Goal: Information Seeking & Learning: Learn about a topic

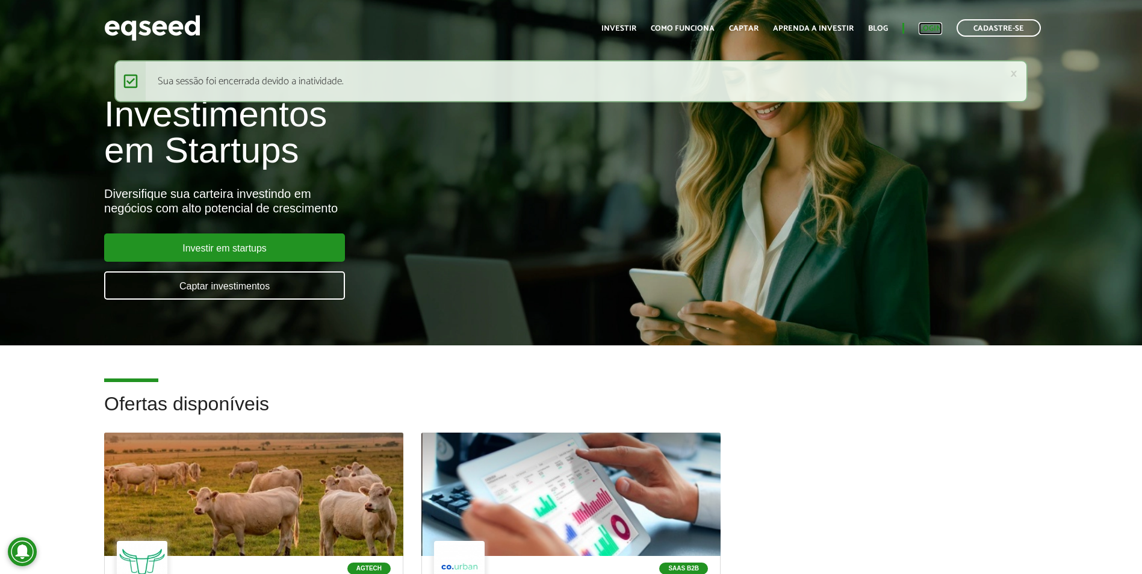
click at [926, 28] on link "Login" at bounding box center [930, 29] width 23 height 8
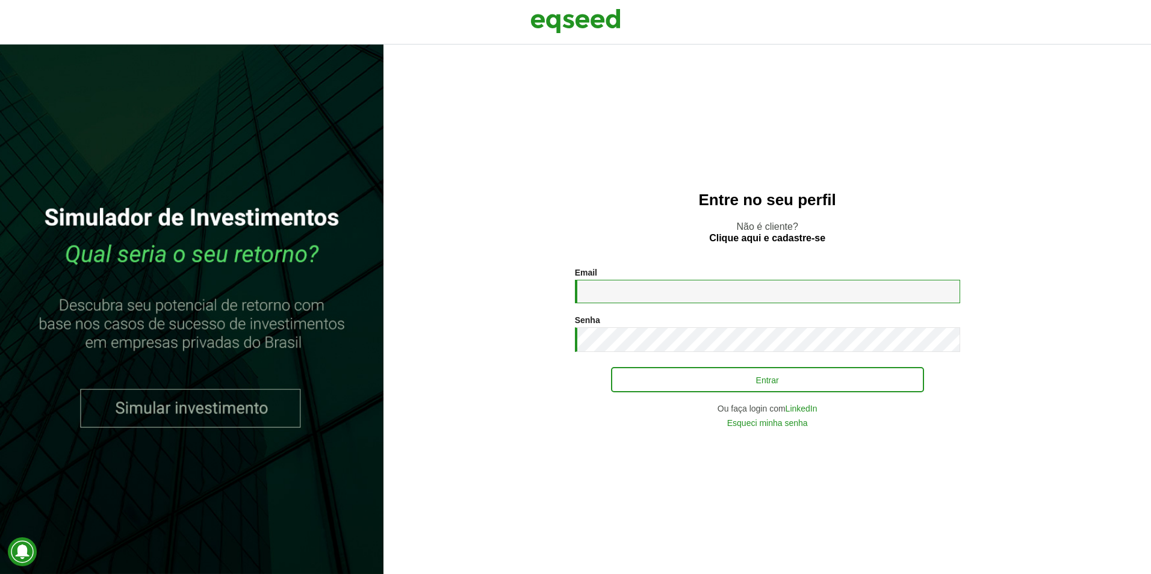
type input "**********"
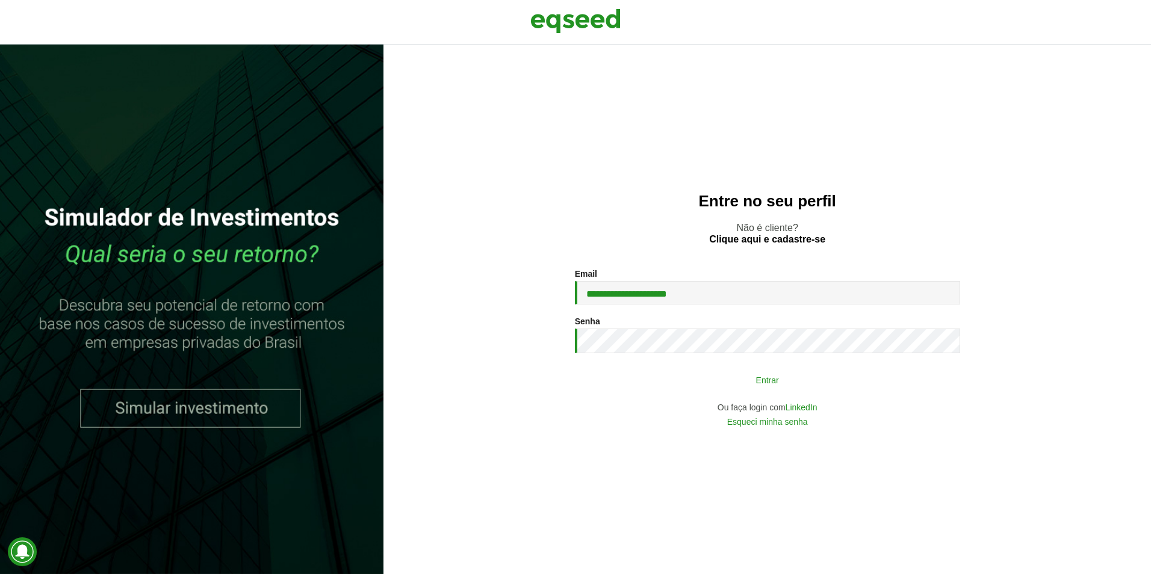
click at [723, 385] on button "Entrar" at bounding box center [767, 380] width 313 height 23
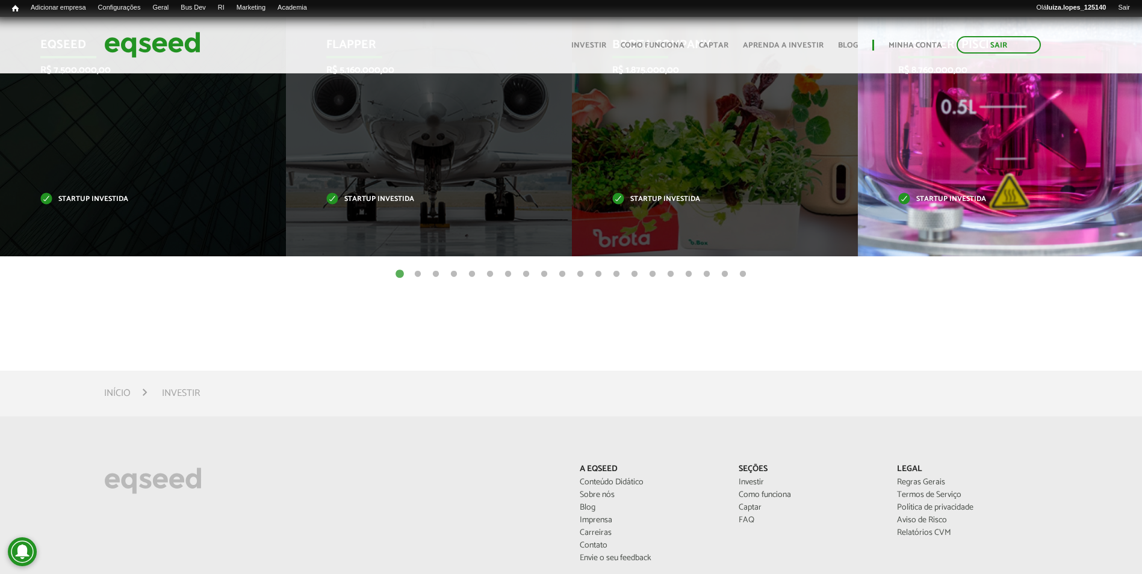
scroll to position [843, 0]
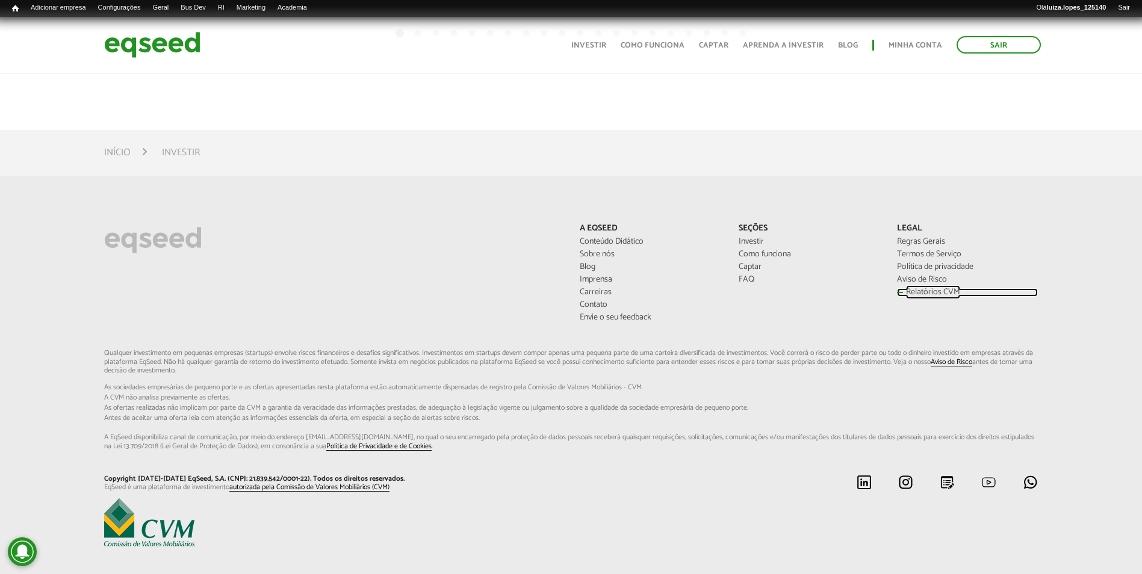
click at [918, 294] on link "Relatórios CVM" at bounding box center [967, 292] width 140 height 8
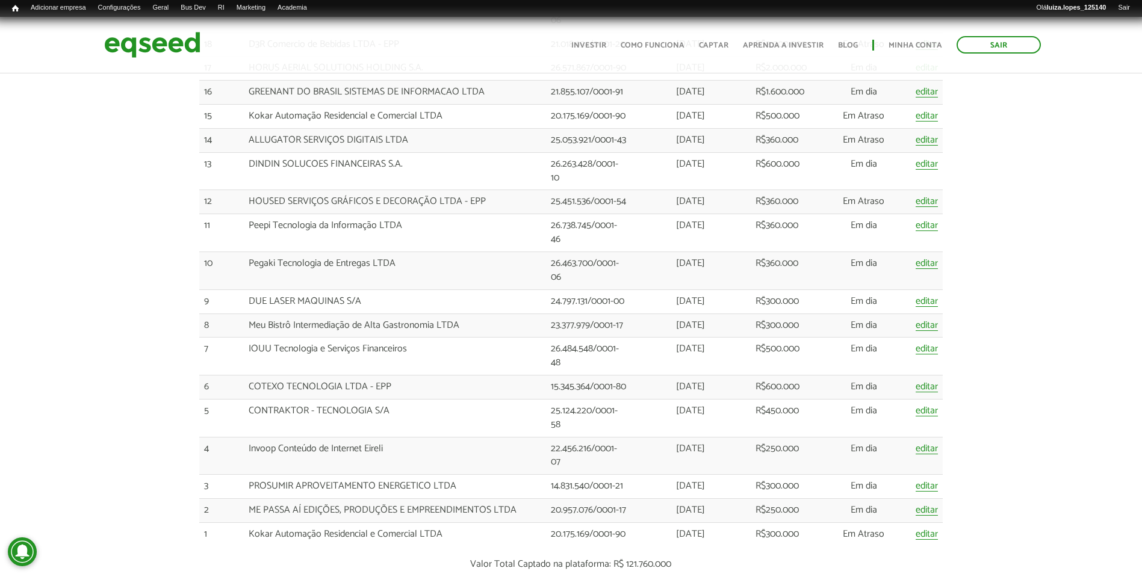
scroll to position [2288, 0]
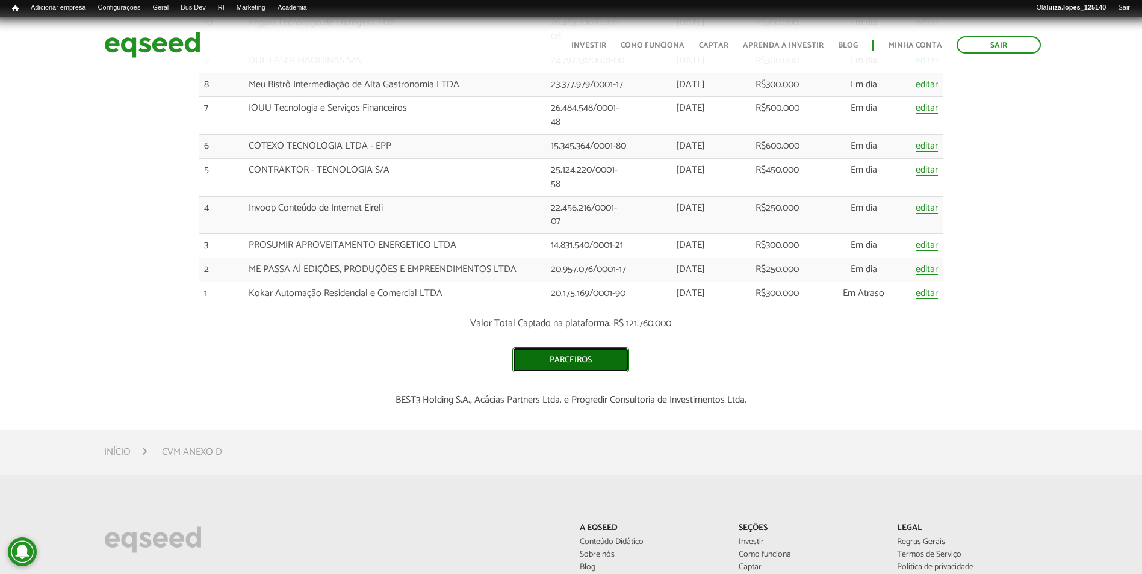
click at [565, 355] on link "Parceiros" at bounding box center [570, 359] width 117 height 25
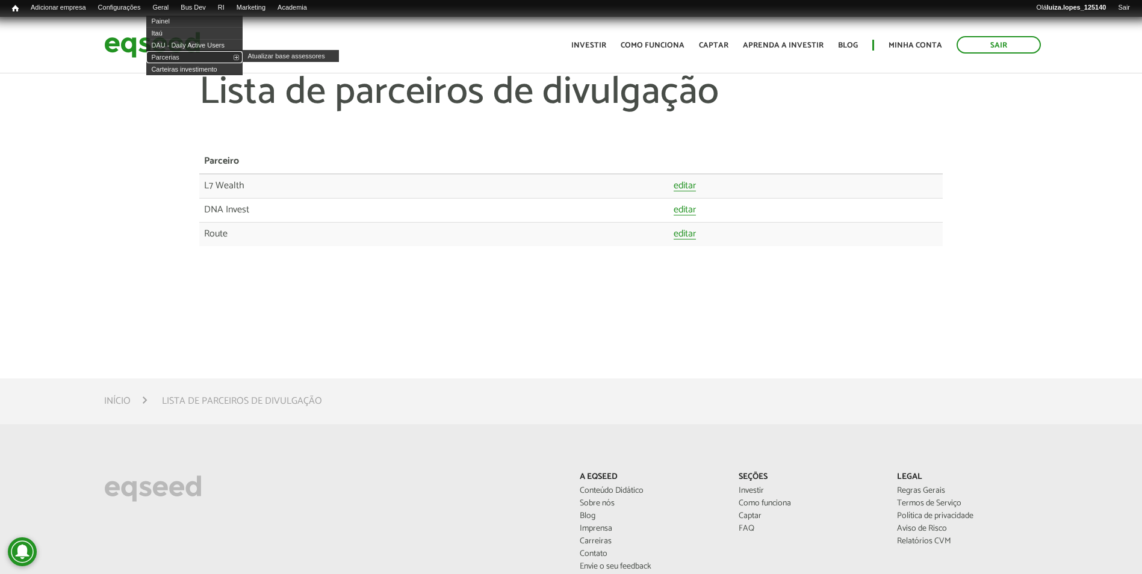
click at [243, 56] on link "Parcerias" at bounding box center [194, 57] width 96 height 12
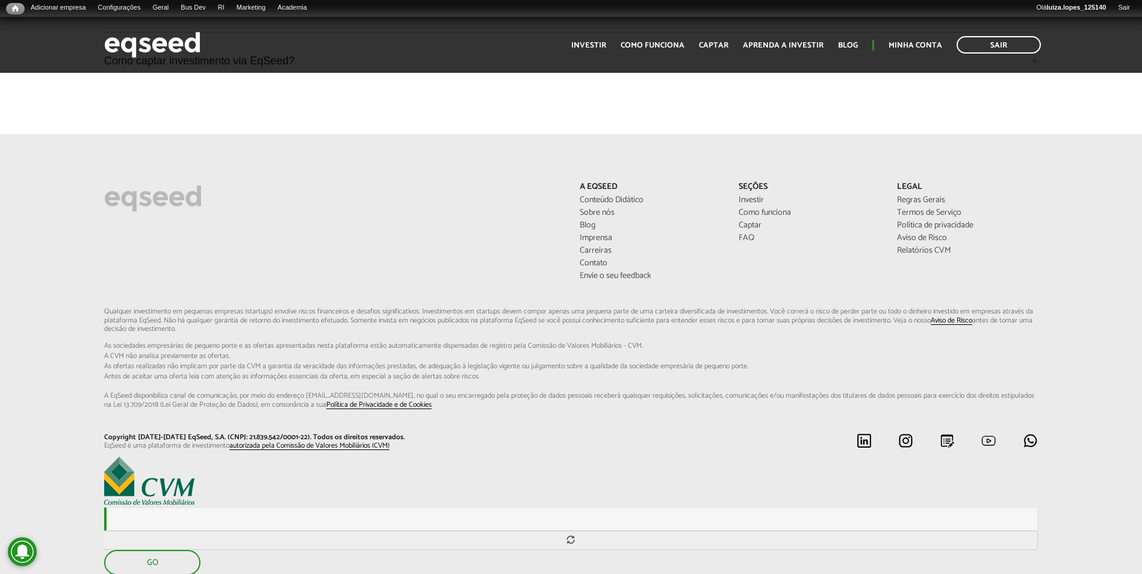
scroll to position [3303, 0]
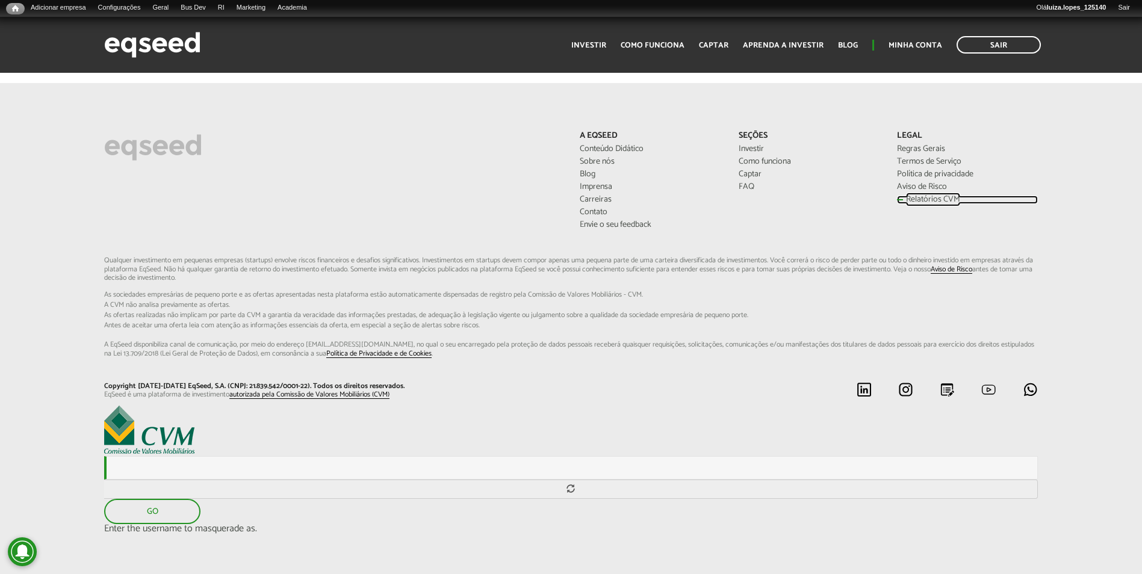
click at [906, 196] on link "Relatórios CVM" at bounding box center [967, 200] width 140 height 8
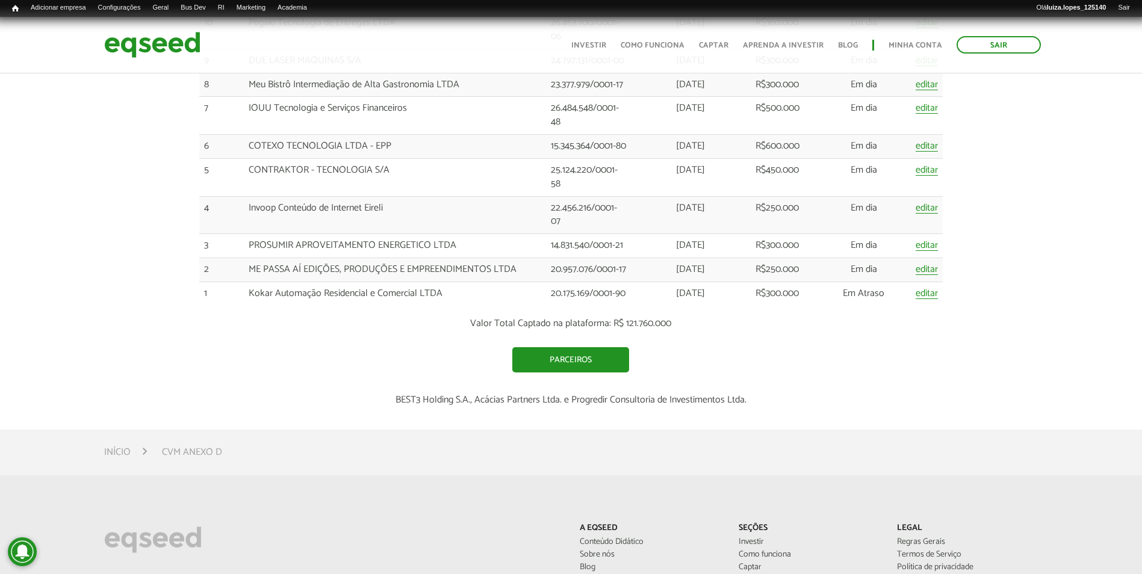
scroll to position [2409, 0]
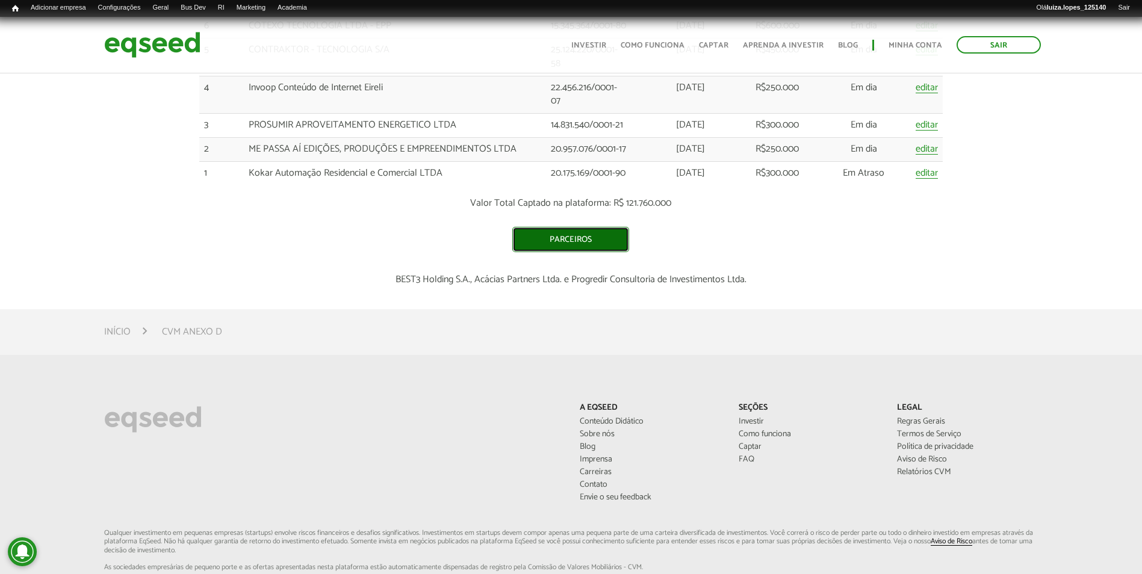
click at [602, 240] on link "Parceiros" at bounding box center [570, 239] width 117 height 25
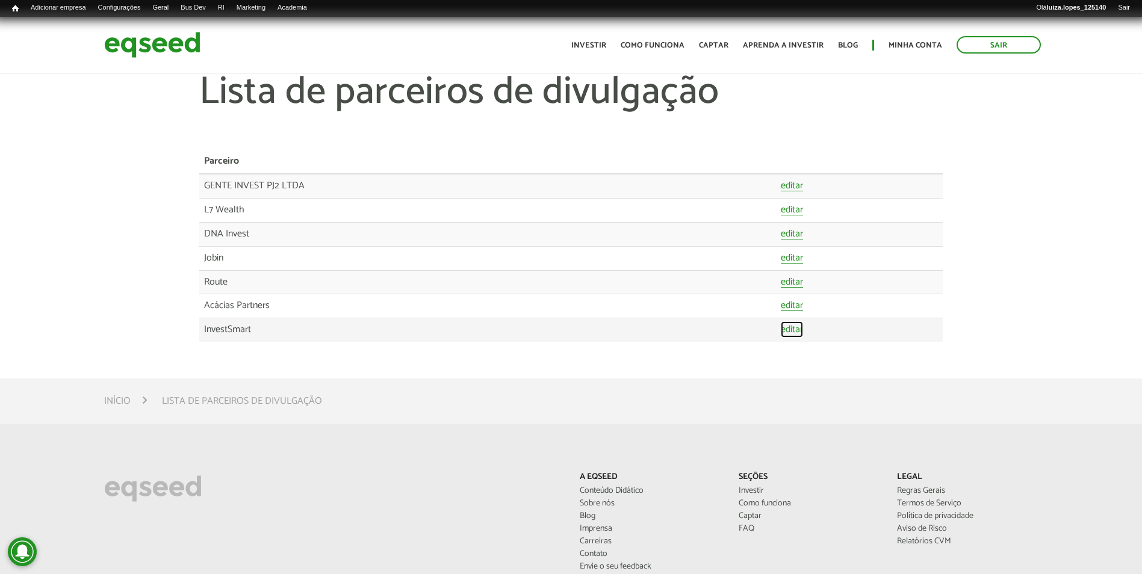
click at [798, 328] on link "editar" at bounding box center [792, 330] width 22 height 10
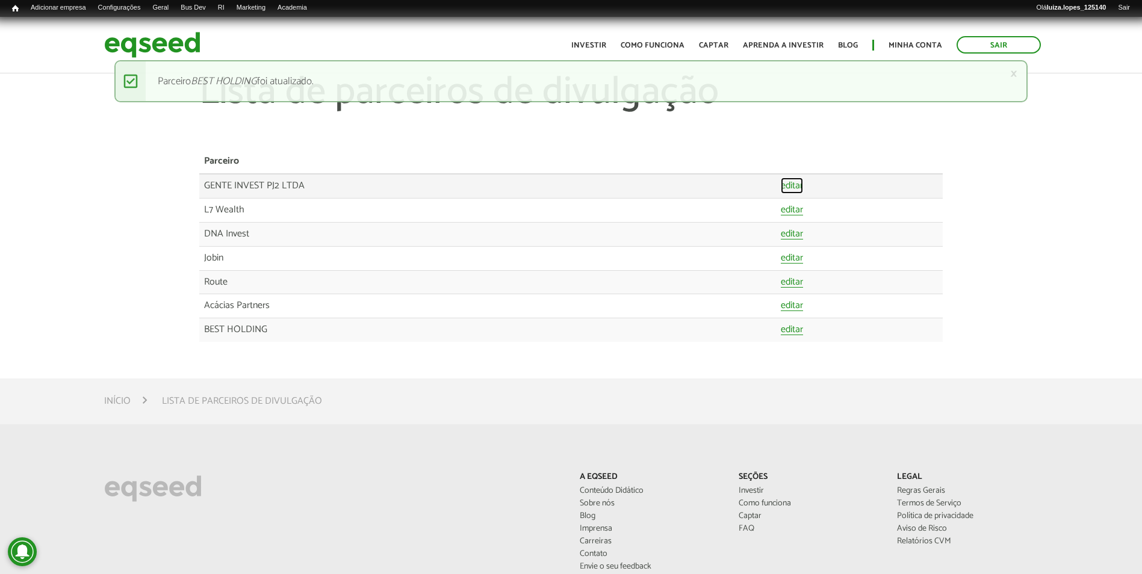
click at [794, 187] on link "editar" at bounding box center [792, 186] width 22 height 10
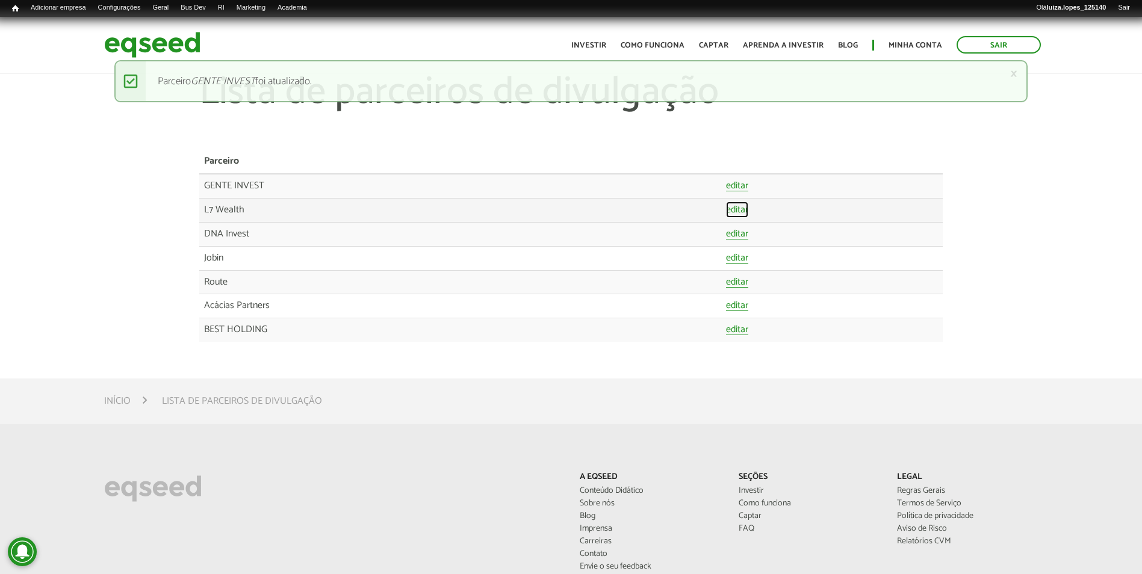
click at [739, 211] on link "editar" at bounding box center [737, 210] width 22 height 10
click at [732, 238] on link "editar" at bounding box center [737, 234] width 22 height 10
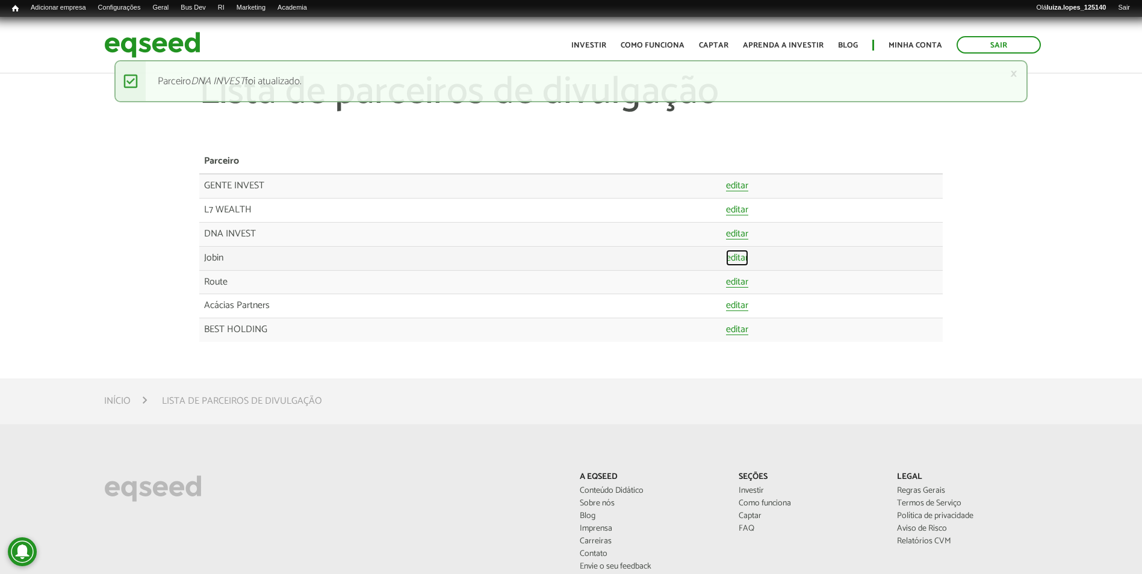
click at [732, 264] on link "editar" at bounding box center [737, 259] width 22 height 10
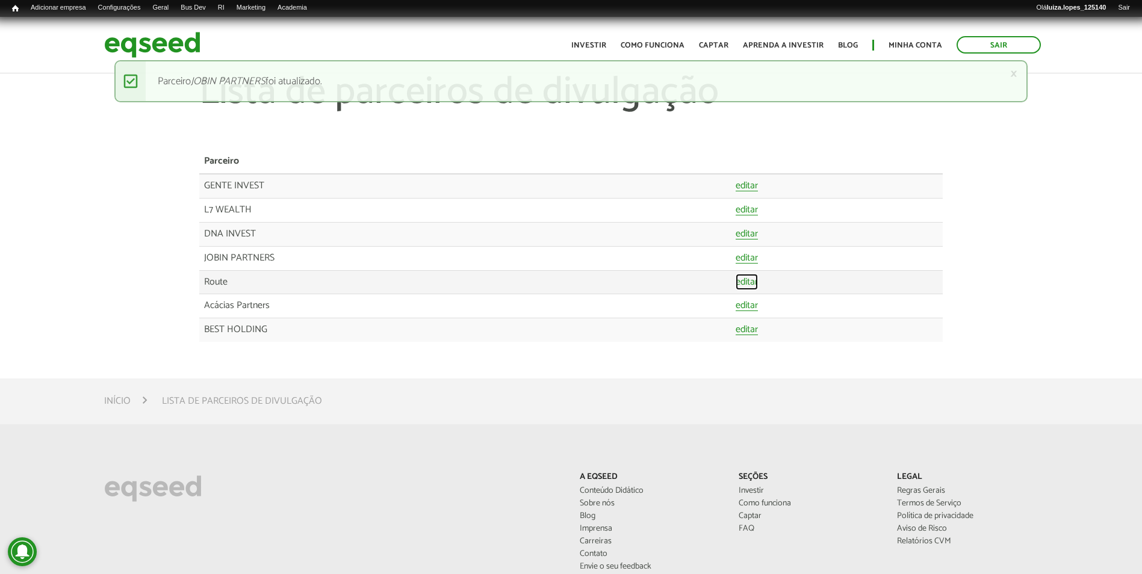
click at [742, 287] on link "editar" at bounding box center [747, 283] width 22 height 10
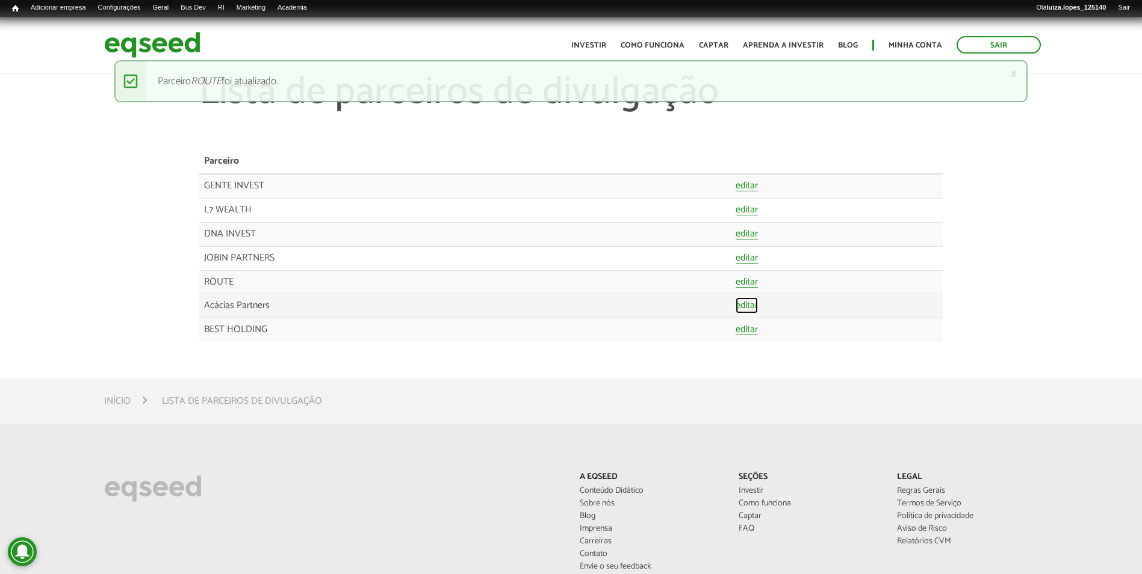
click at [750, 305] on link "editar" at bounding box center [747, 306] width 22 height 10
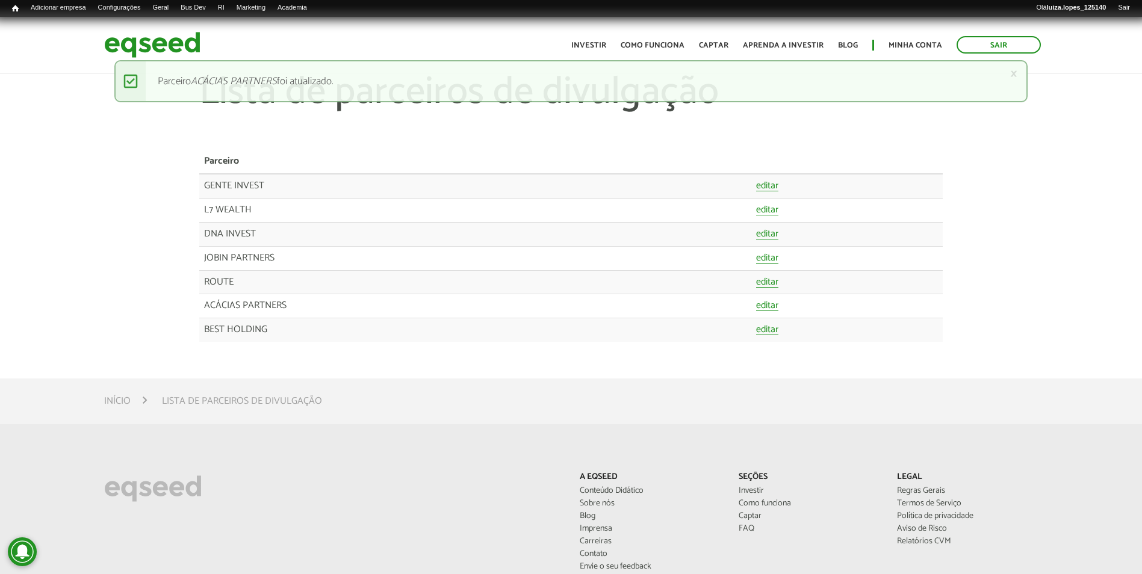
click at [110, 296] on div "Lista de parceiros de divulgação Parceiro GENTE INVEST editar L7 WEALTH editar …" at bounding box center [571, 213] width 1142 height 282
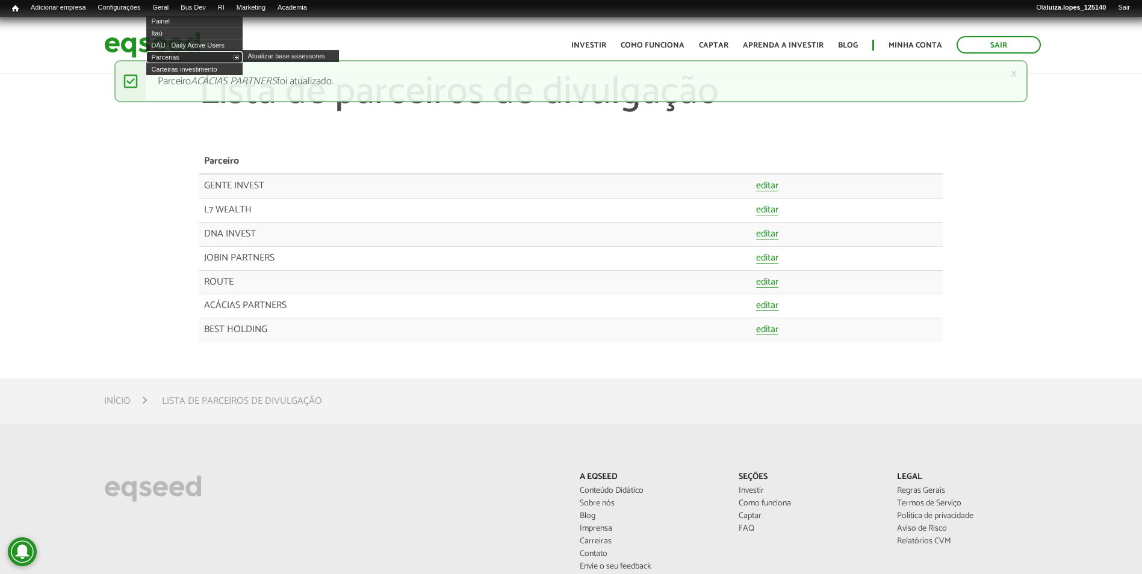
click at [238, 59] on link "Parcerias" at bounding box center [194, 57] width 96 height 12
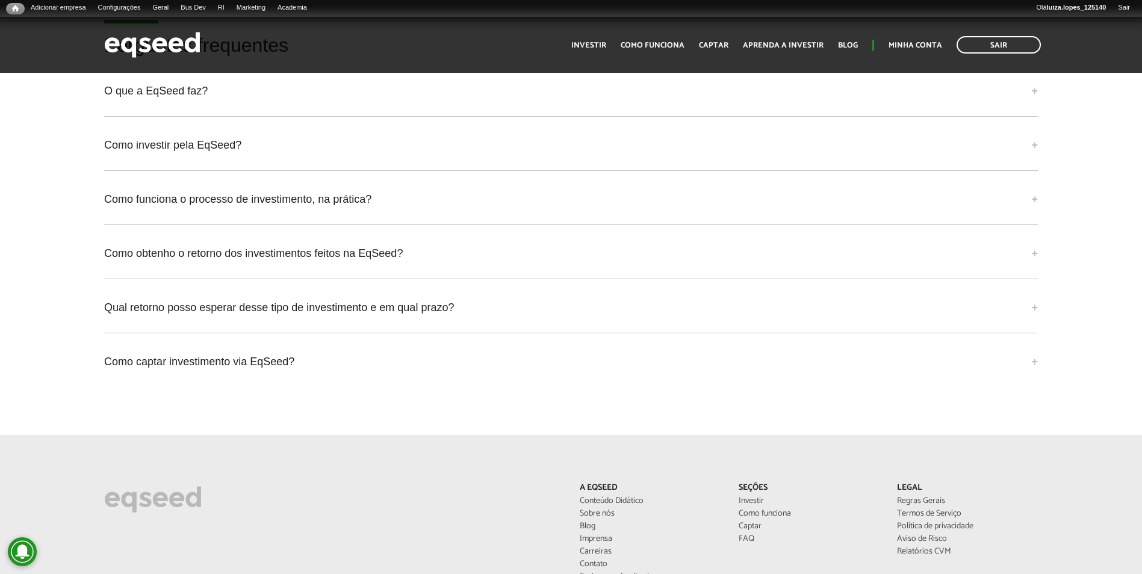
scroll to position [3303, 0]
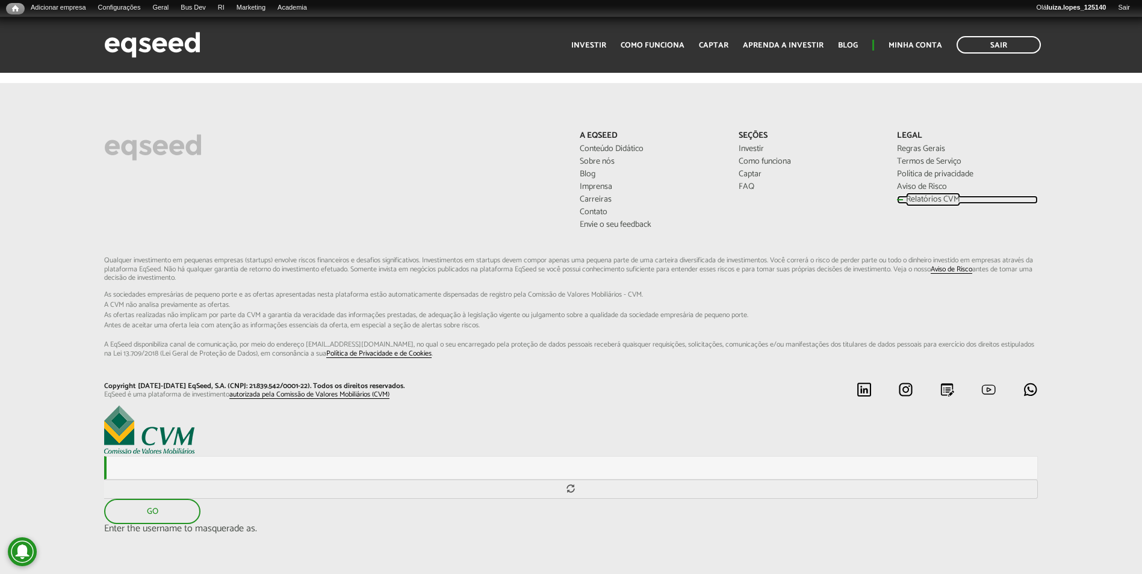
click at [937, 196] on link "Relatórios CVM" at bounding box center [967, 200] width 140 height 8
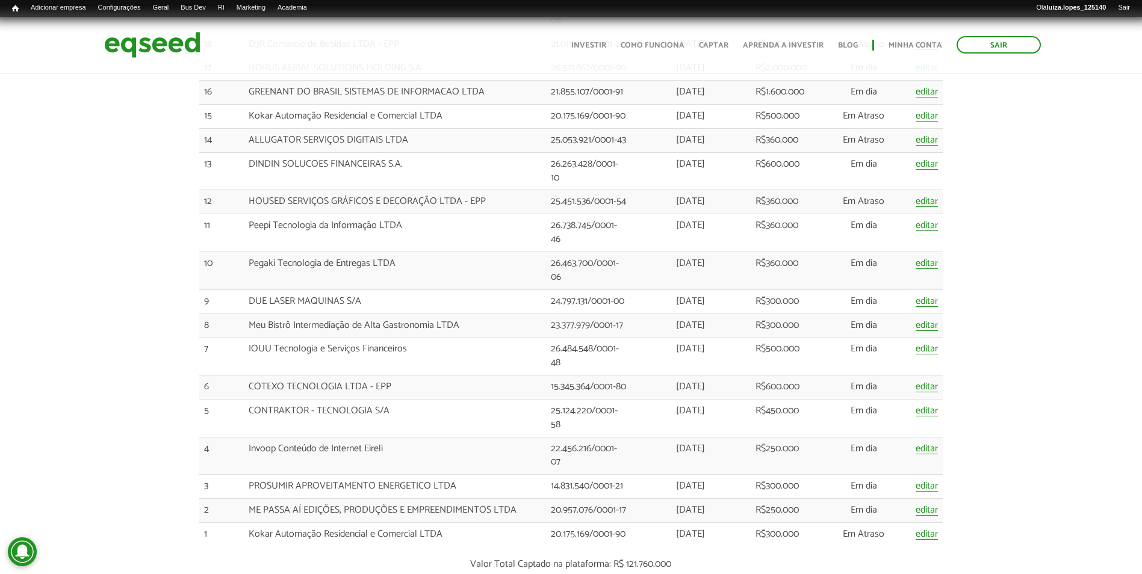
scroll to position [2409, 0]
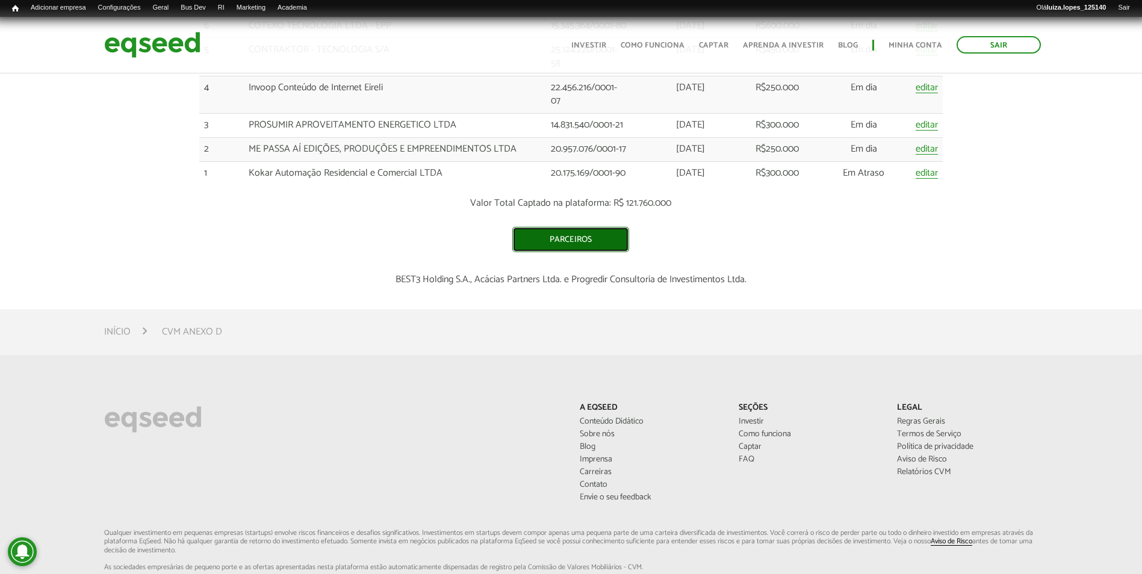
click at [574, 232] on link "Parceiros" at bounding box center [570, 239] width 117 height 25
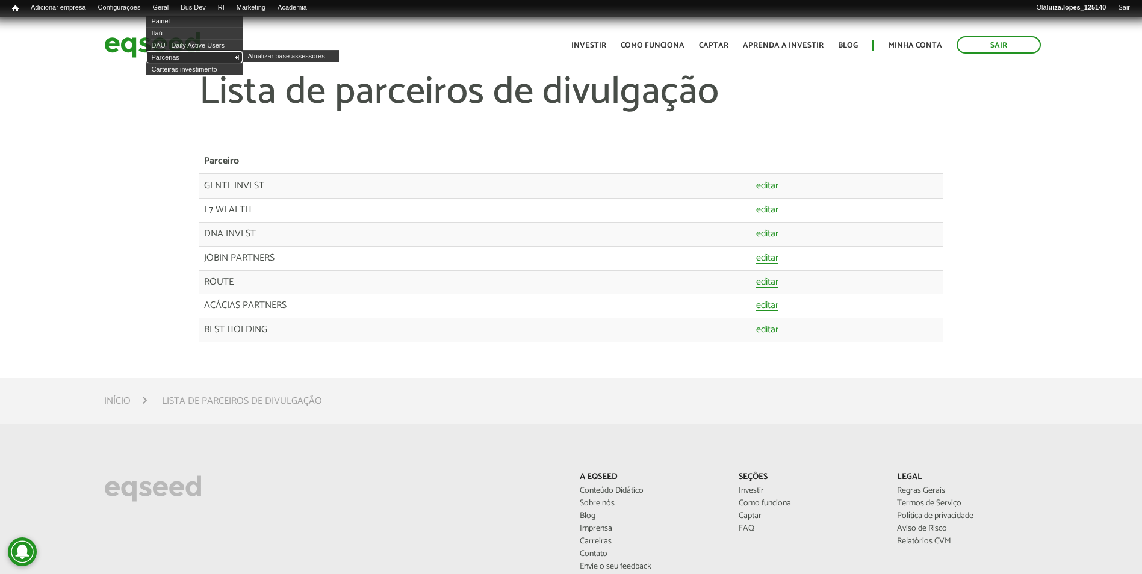
click at [215, 55] on link "Parcerias" at bounding box center [194, 57] width 96 height 12
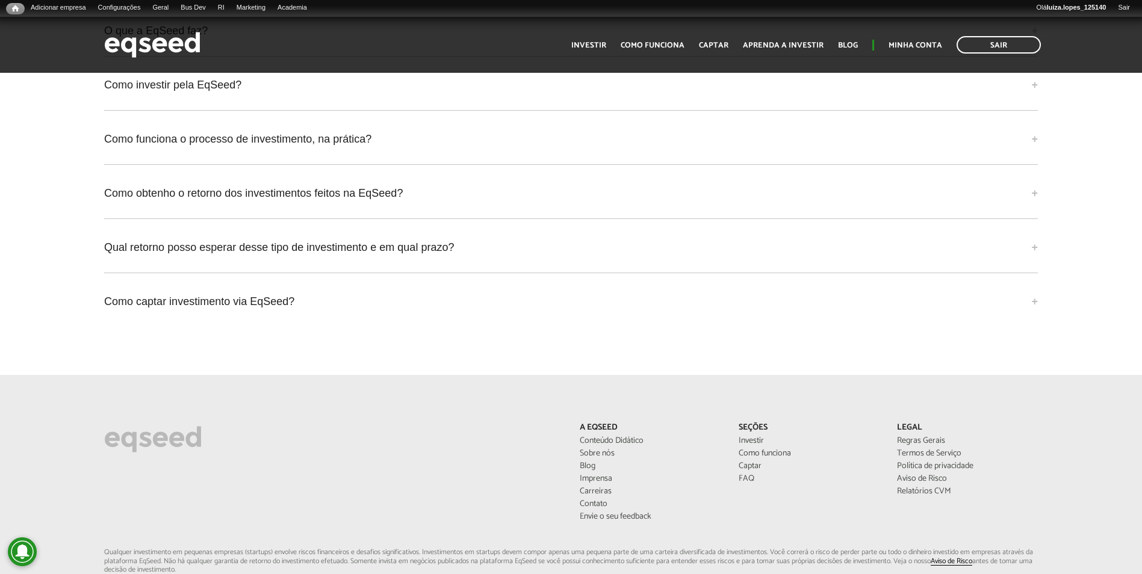
scroll to position [3131, 0]
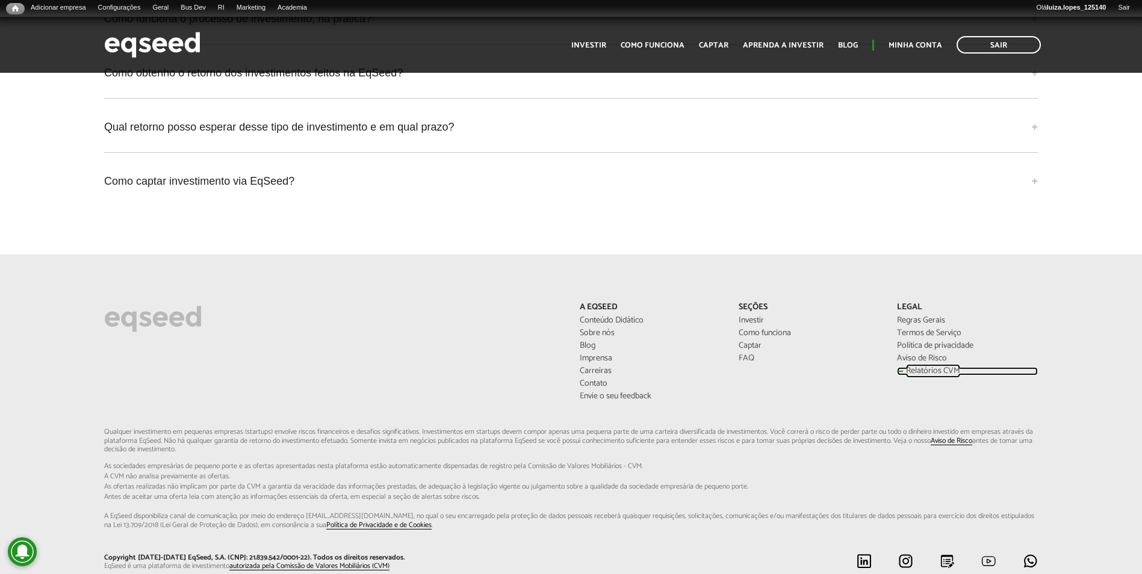
click at [912, 367] on link "Relatórios CVM" at bounding box center [967, 371] width 140 height 8
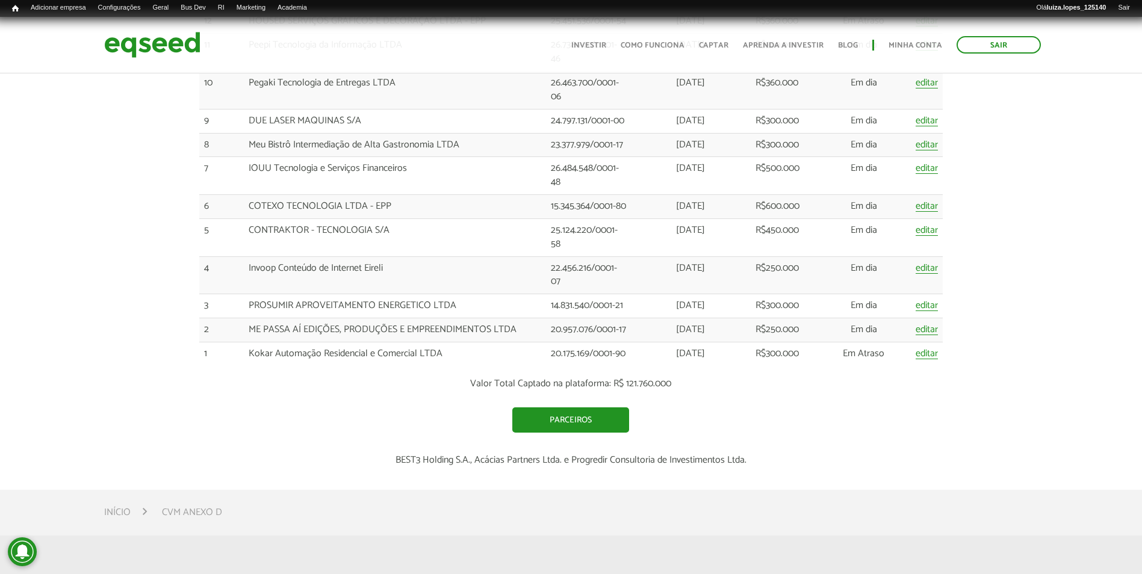
scroll to position [2288, 0]
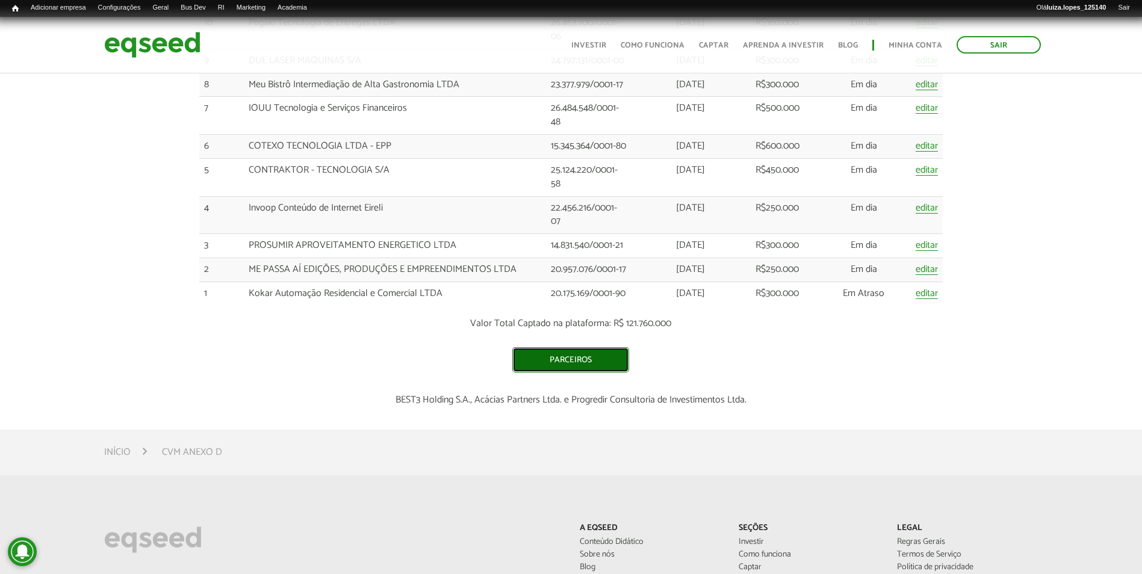
click at [596, 359] on link "Parceiros" at bounding box center [570, 359] width 117 height 25
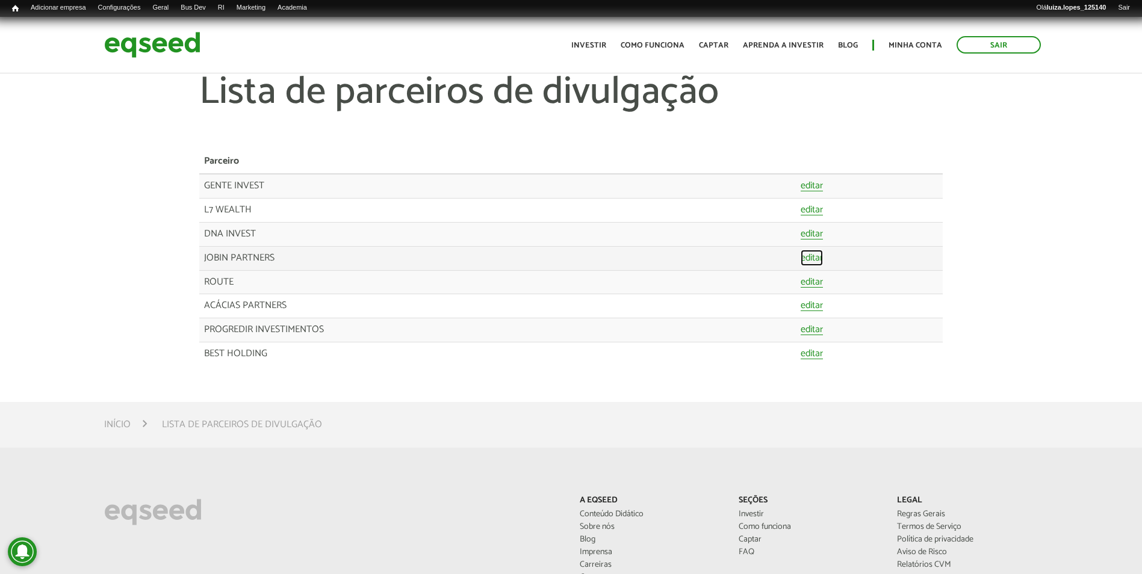
click at [808, 259] on link "editar" at bounding box center [812, 259] width 22 height 10
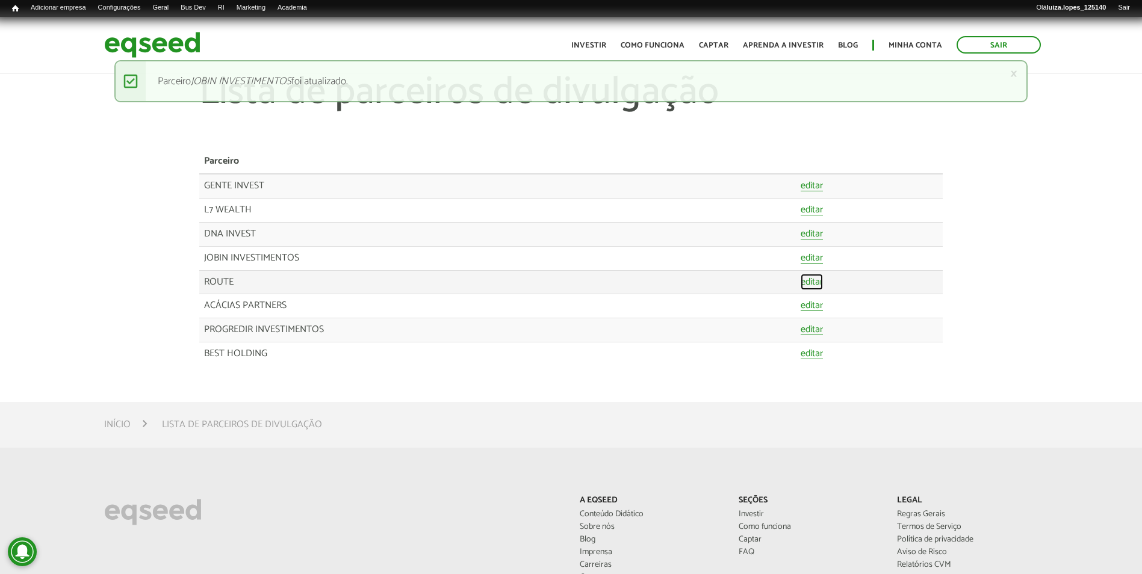
click at [820, 284] on link "editar" at bounding box center [812, 283] width 22 height 10
click at [131, 428] on li "Início" at bounding box center [131, 425] width 55 height 16
click at [924, 565] on link "Relatórios CVM" at bounding box center [967, 565] width 140 height 8
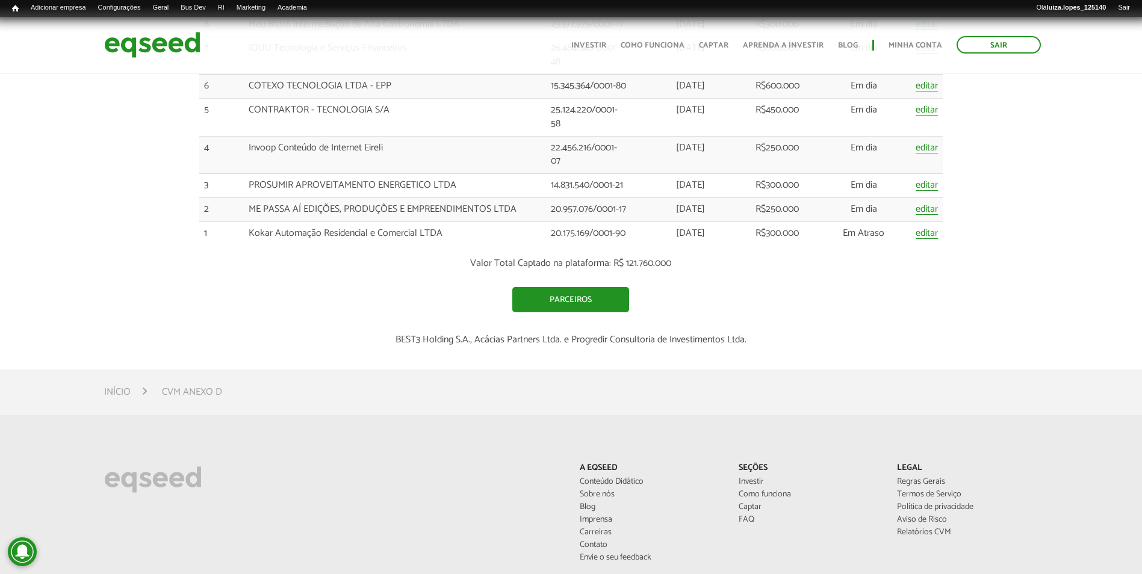
scroll to position [2469, 0]
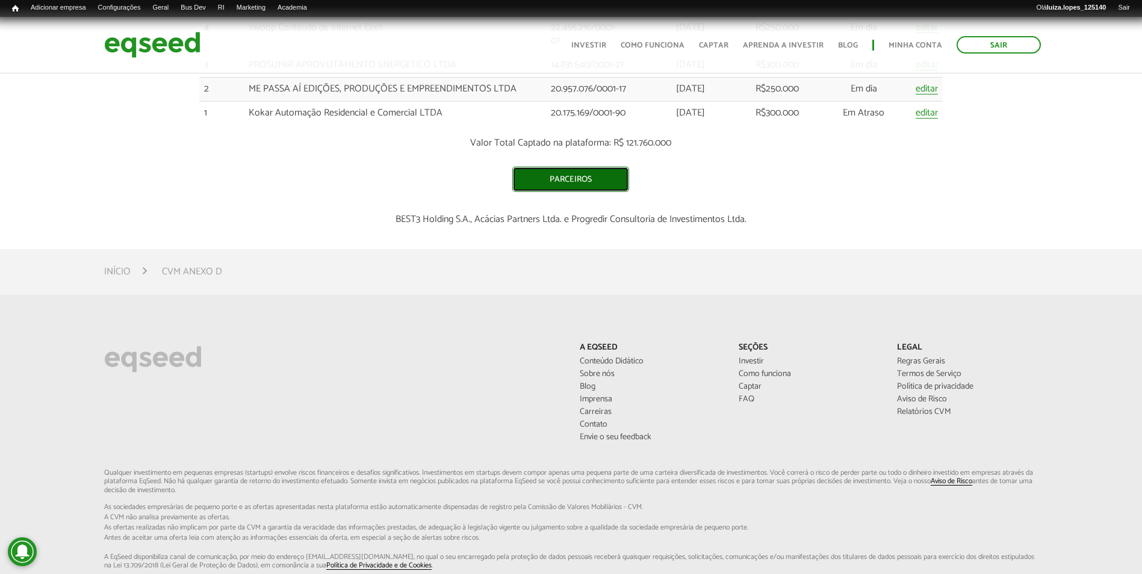
click at [579, 188] on link "Parceiros" at bounding box center [570, 179] width 117 height 25
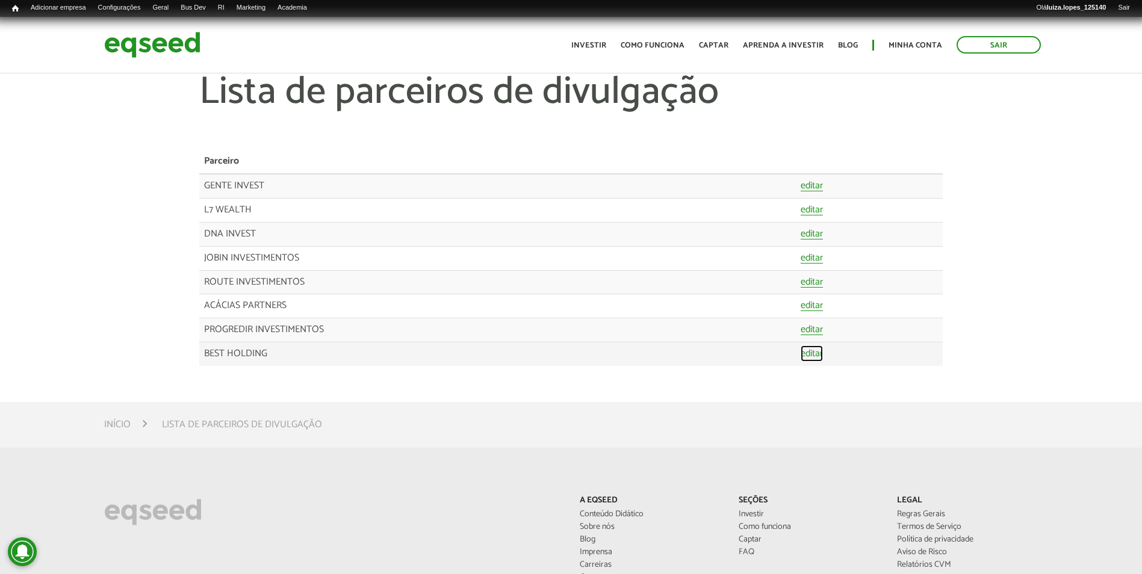
click at [806, 355] on link "editar" at bounding box center [812, 354] width 22 height 10
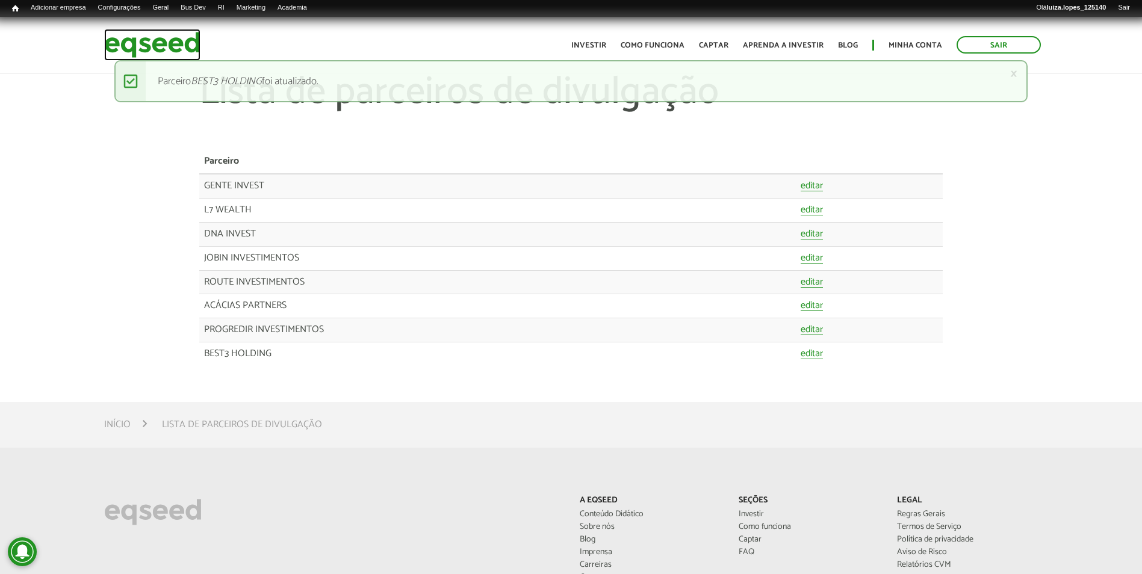
click at [116, 43] on img at bounding box center [152, 45] width 96 height 32
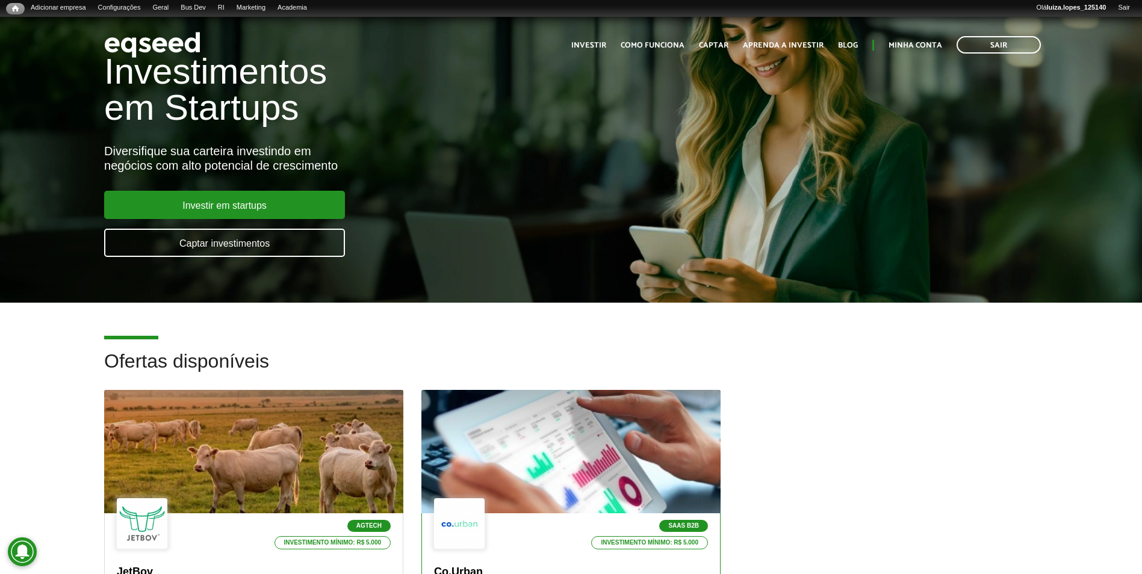
scroll to position [361, 0]
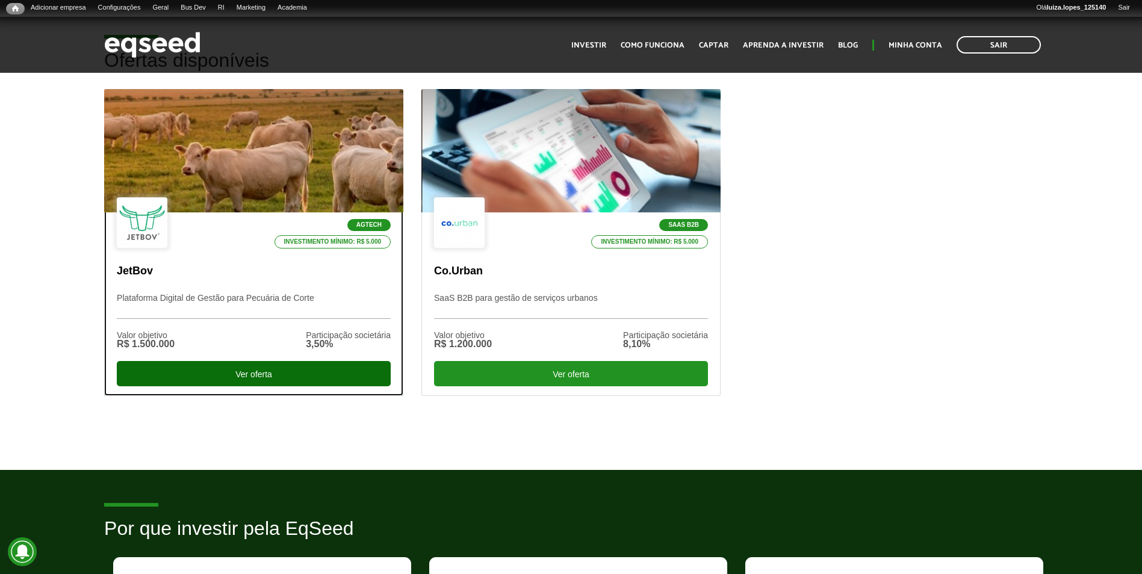
click at [313, 366] on div "Ver oferta" at bounding box center [254, 373] width 274 height 25
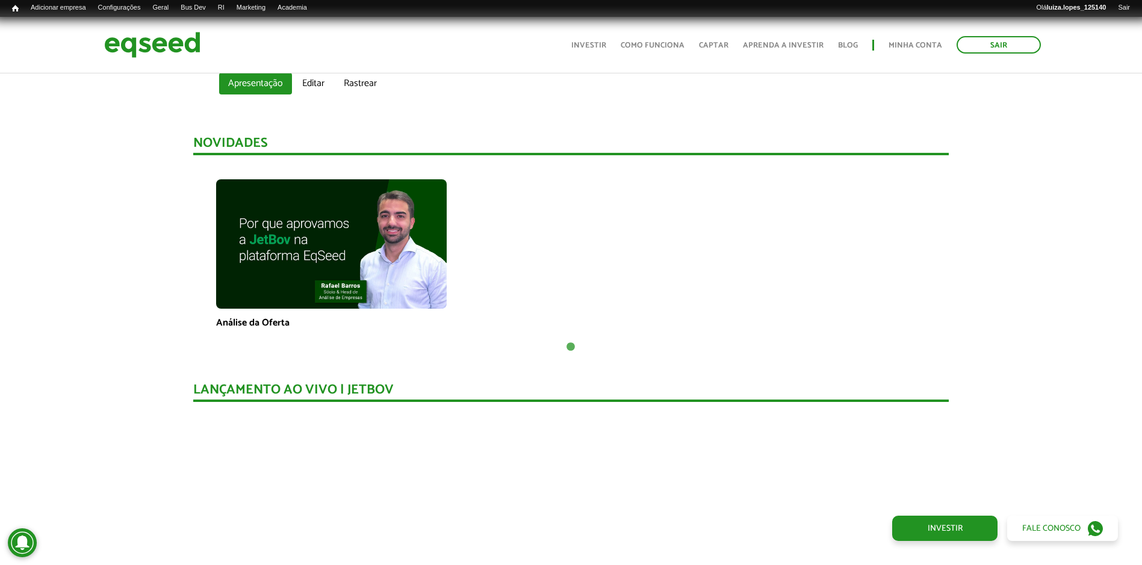
scroll to position [711, 0]
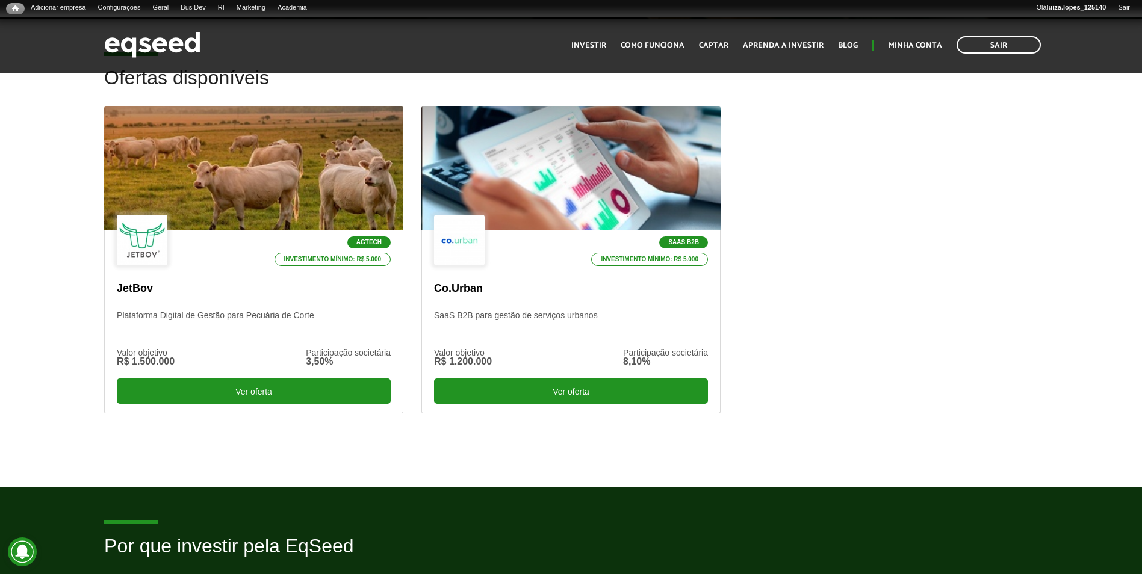
scroll to position [361, 0]
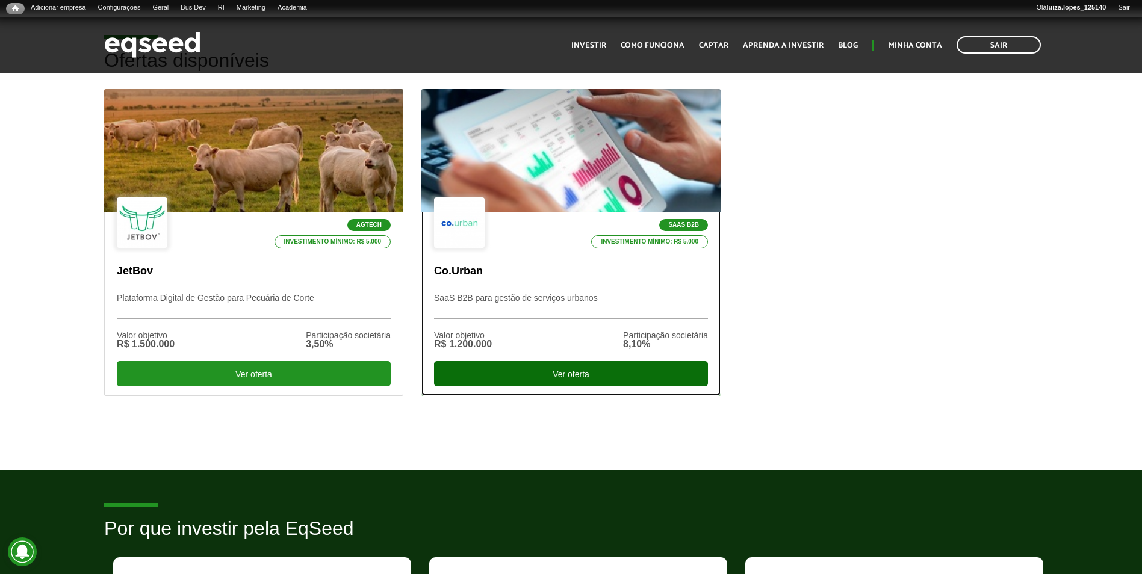
click at [646, 363] on div "Ver oferta" at bounding box center [571, 373] width 274 height 25
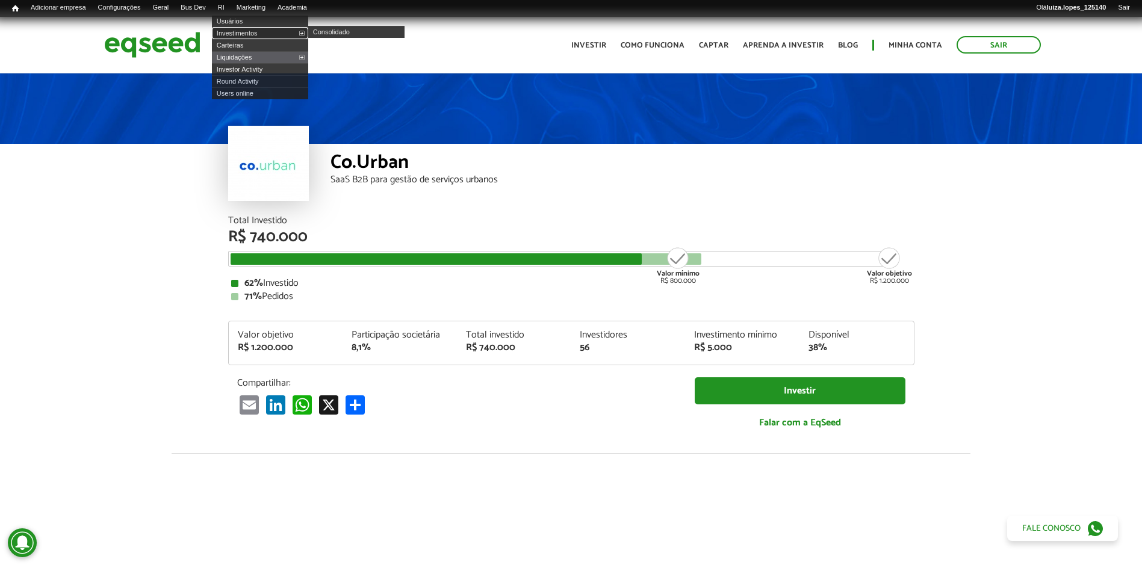
click at [248, 30] on link "Investimentos" at bounding box center [260, 33] width 96 height 12
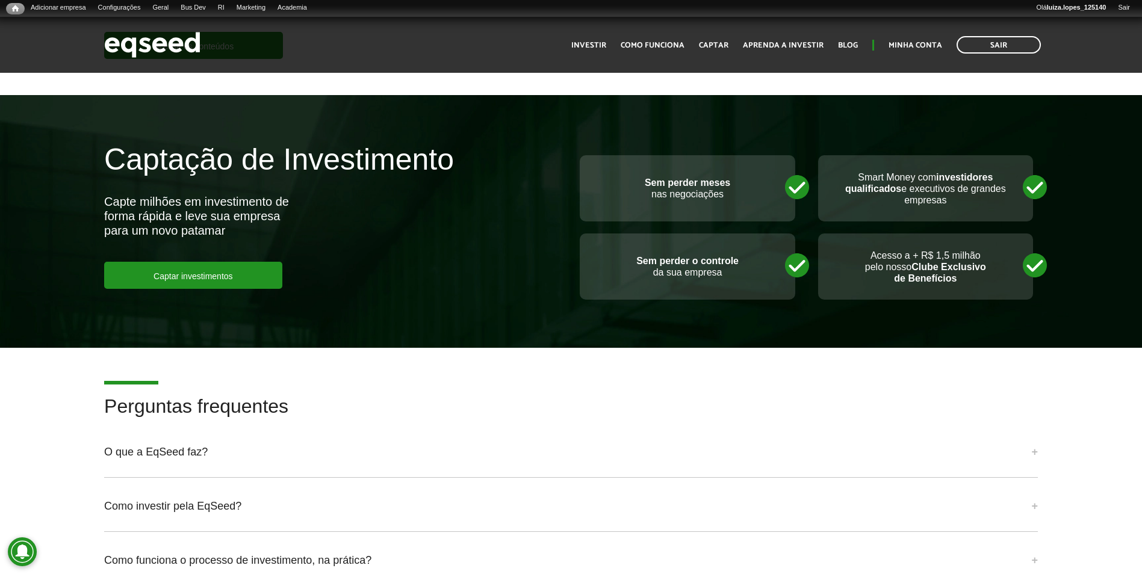
scroll to position [3131, 0]
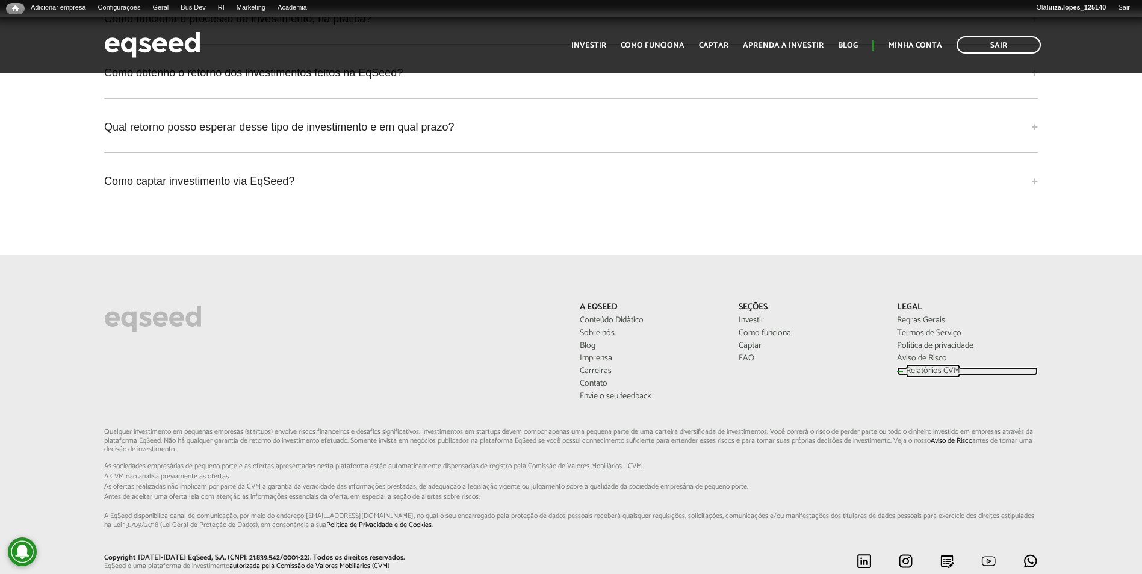
click at [912, 367] on link "Relatórios CVM" at bounding box center [967, 371] width 140 height 8
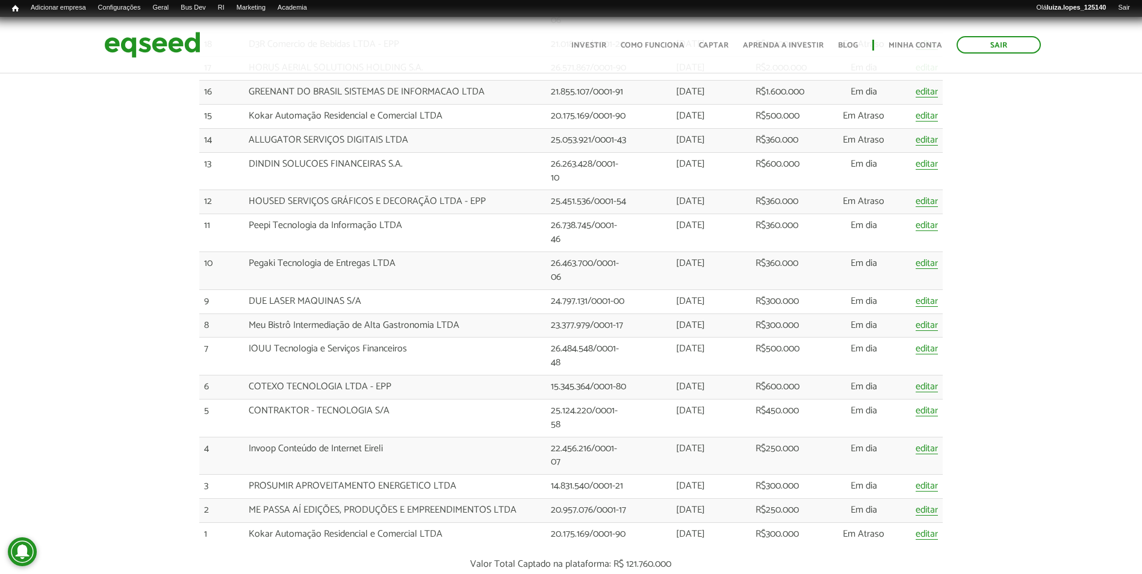
scroll to position [2348, 0]
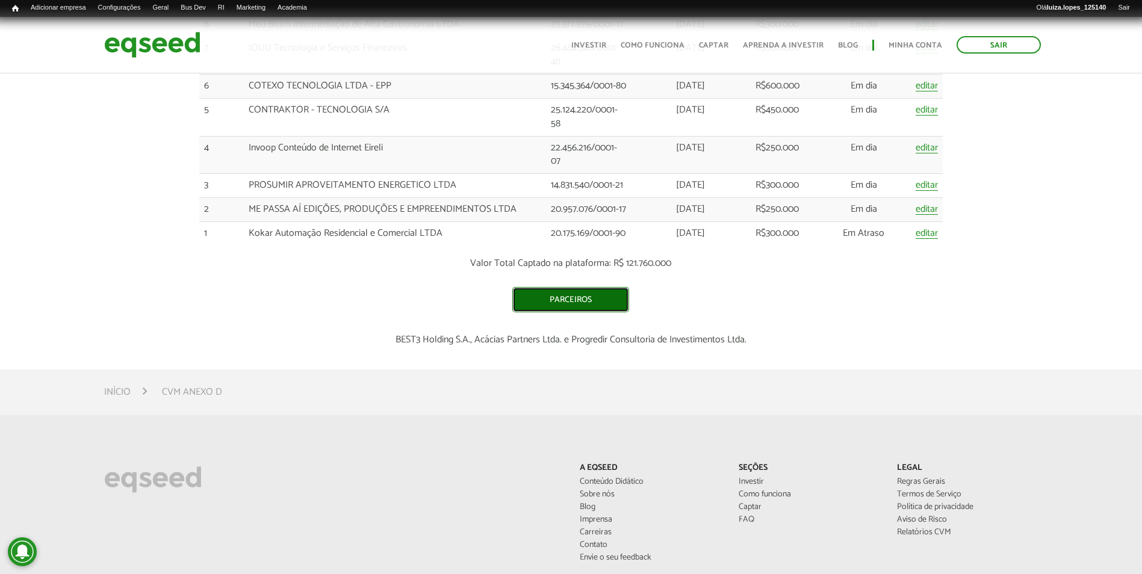
click at [549, 301] on link "Parceiros" at bounding box center [570, 299] width 117 height 25
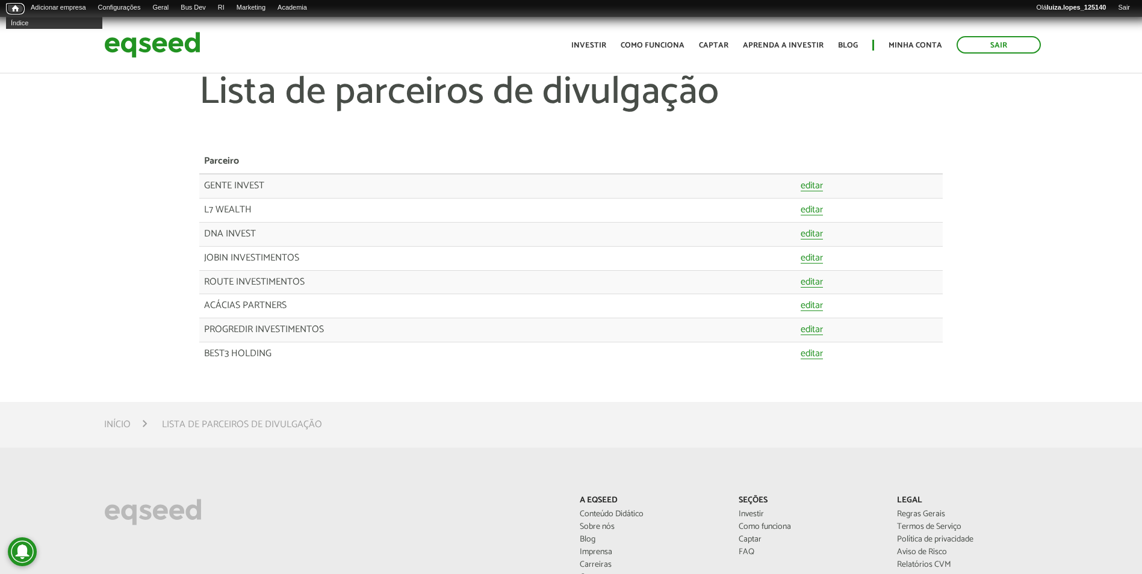
click at [14, 7] on span "Início" at bounding box center [15, 8] width 7 height 8
